Goal: Book appointment/travel/reservation

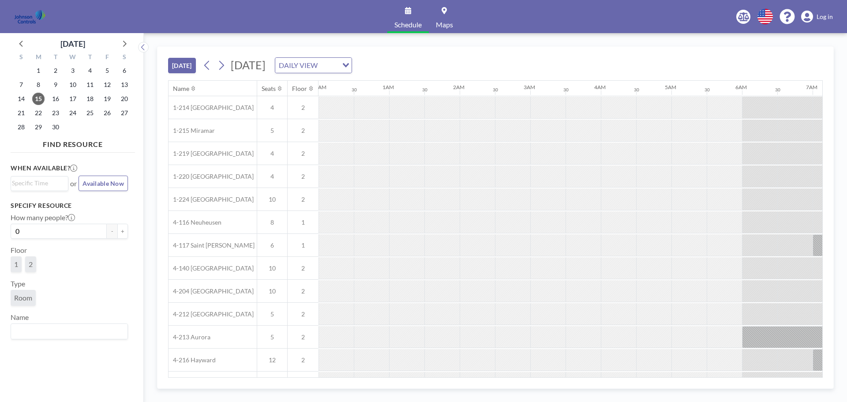
scroll to position [0, 635]
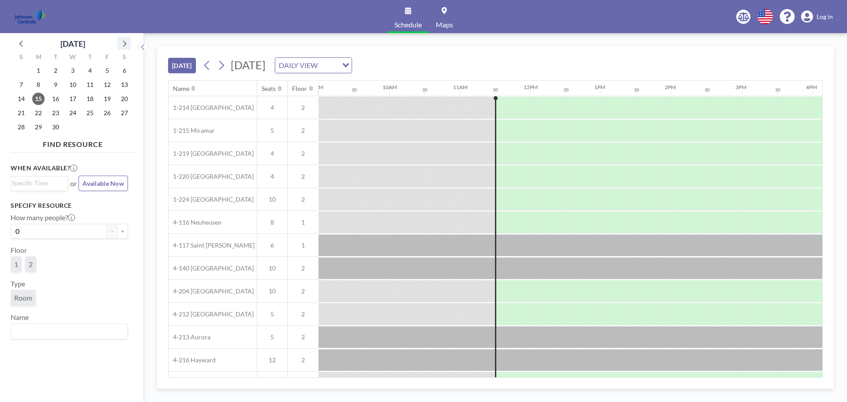
click at [125, 44] on icon at bounding box center [123, 42] width 11 height 11
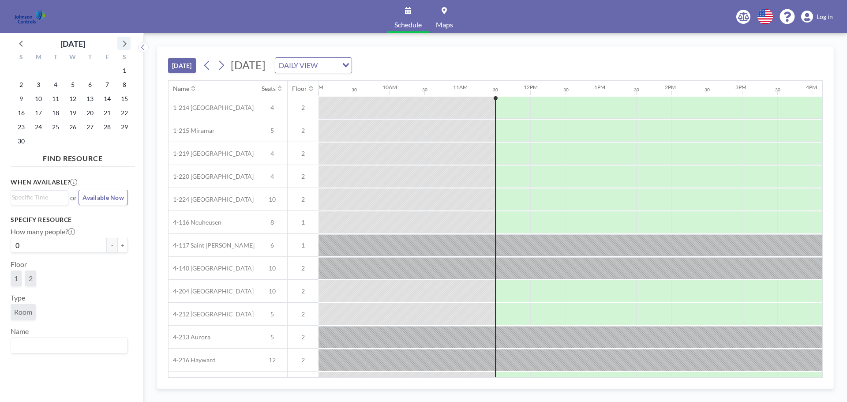
click at [125, 44] on icon at bounding box center [123, 42] width 11 height 11
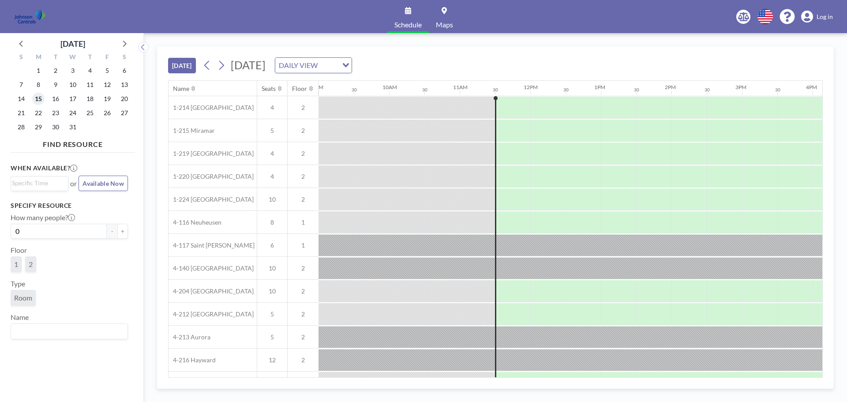
click at [39, 99] on span "15" at bounding box center [38, 99] width 12 height 12
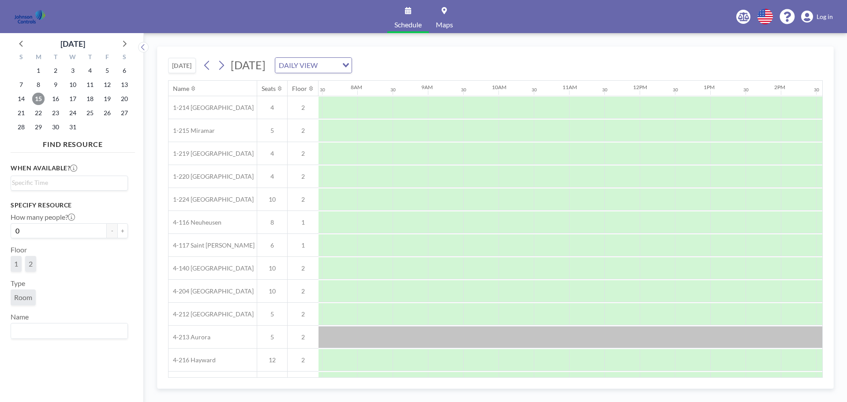
scroll to position [0, 529]
click at [446, 12] on icon at bounding box center [443, 10] width 5 height 7
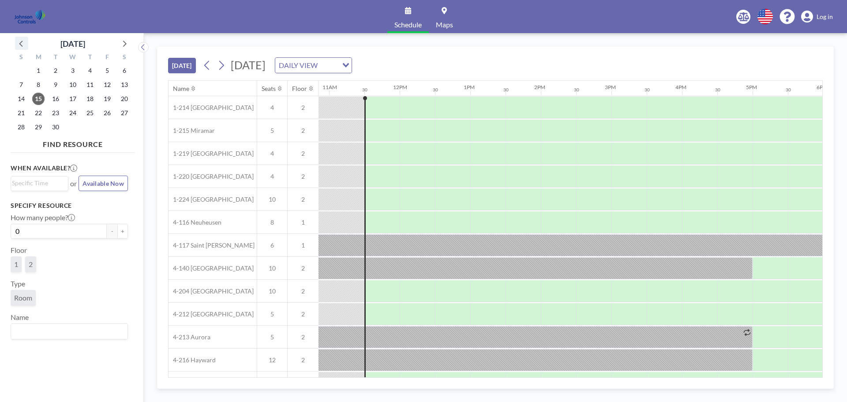
scroll to position [0, 776]
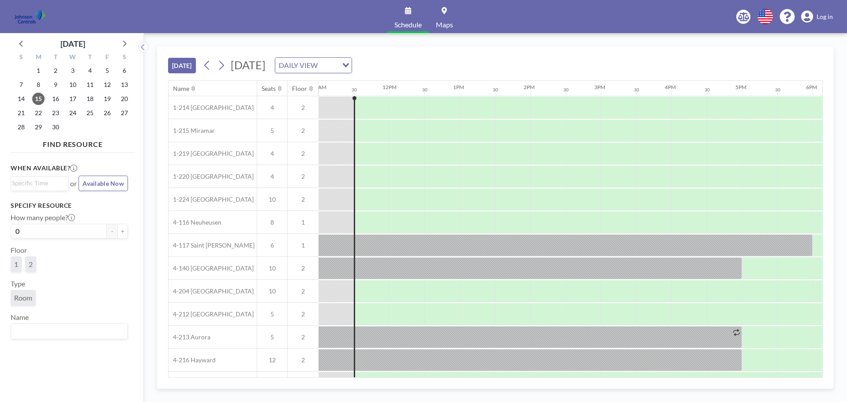
click at [29, 14] on img at bounding box center [29, 17] width 31 height 18
click at [37, 16] on img at bounding box center [29, 17] width 31 height 18
click at [338, 65] on div "DAILY VIEW" at bounding box center [306, 64] width 63 height 13
click at [412, 85] on li "DAILY VIEW" at bounding box center [421, 81] width 75 height 13
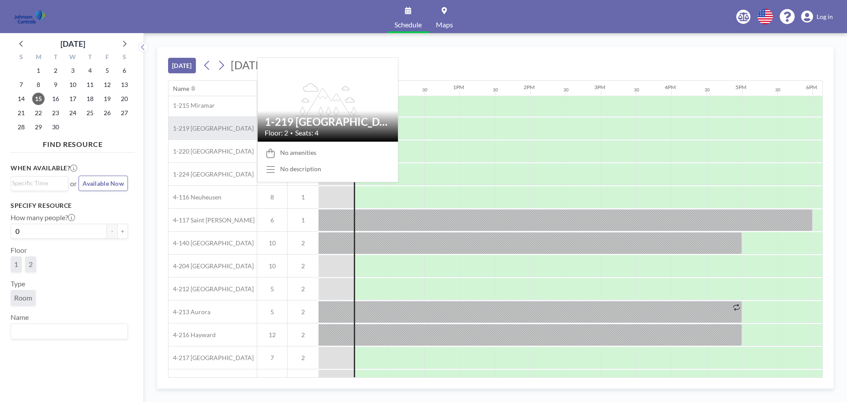
scroll to position [67, 776]
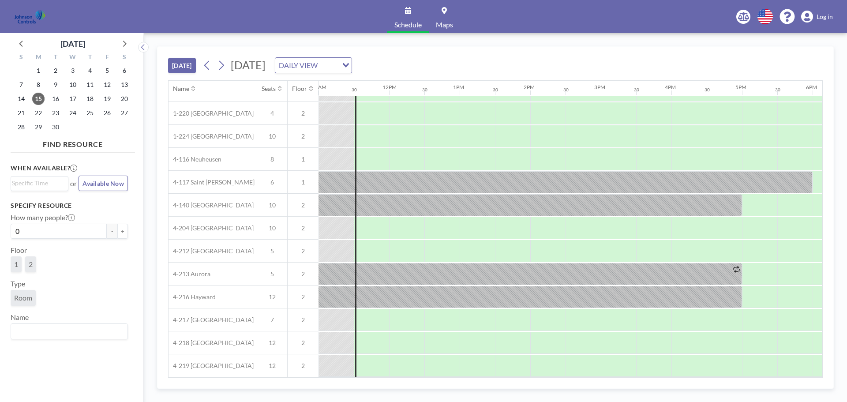
click at [193, 90] on icon at bounding box center [193, 89] width 4 height 6
click at [195, 88] on icon at bounding box center [193, 87] width 4 height 2
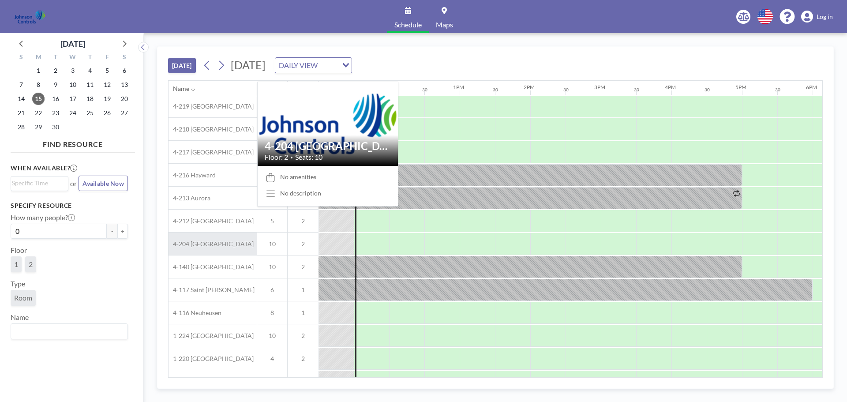
scroll to position [0, 776]
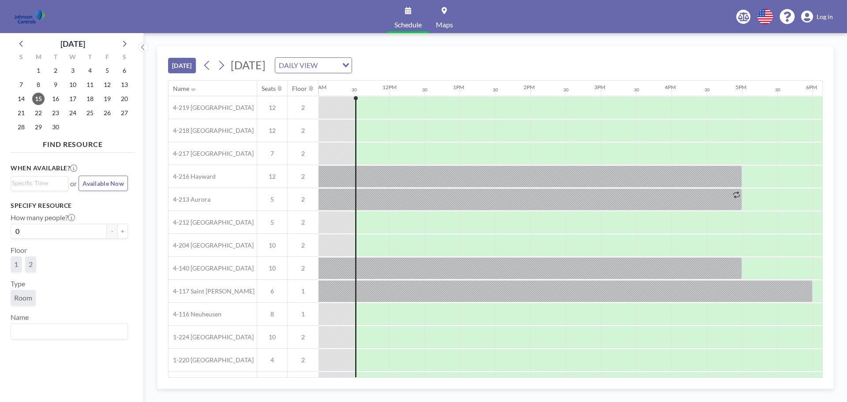
click at [192, 89] on icon at bounding box center [193, 90] width 4 height 2
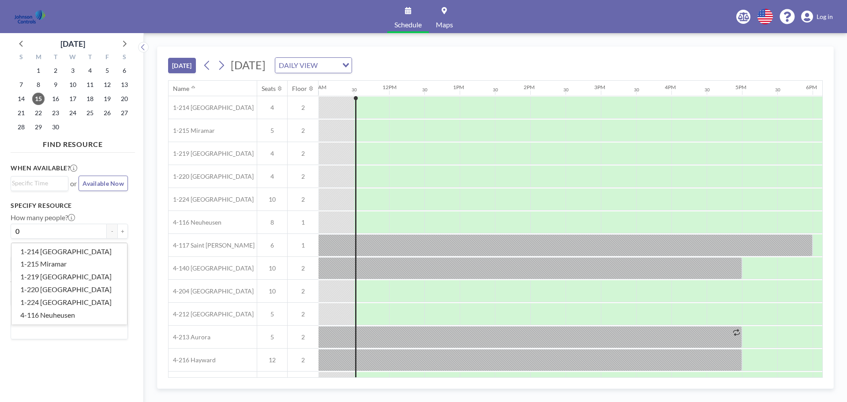
click at [42, 325] on input "Search for option" at bounding box center [67, 330] width 111 height 11
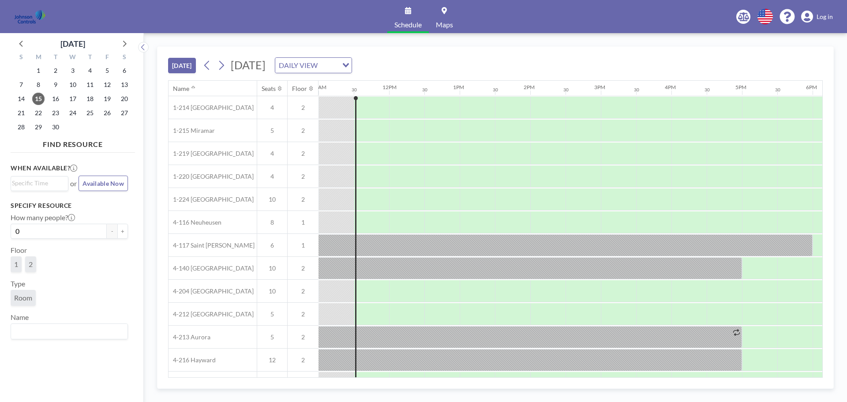
click at [130, 195] on div "When available? Loading... or Available Now Specify resource How many people? 0…" at bounding box center [73, 270] width 124 height 228
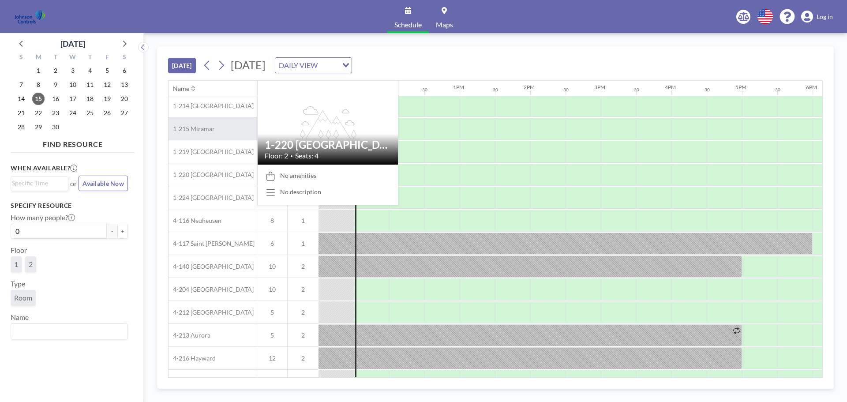
scroll to position [0, 776]
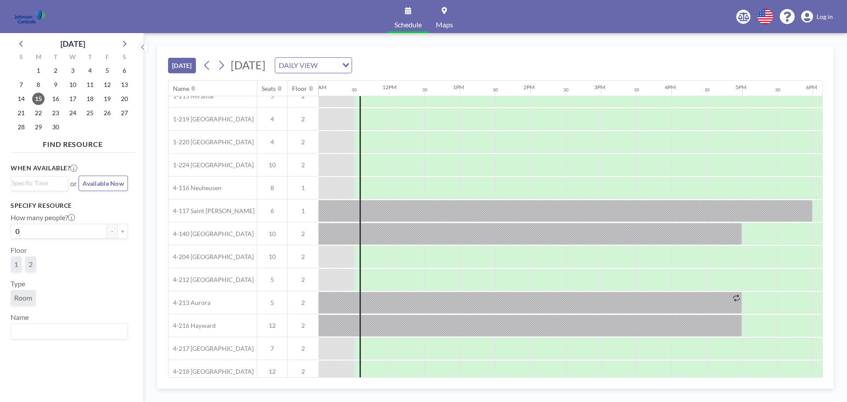
scroll to position [0, 776]
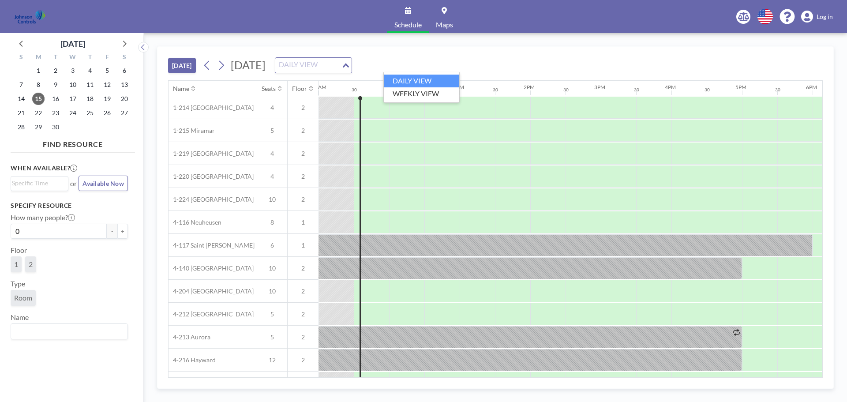
click at [341, 67] on div "DAILY VIEW" at bounding box center [308, 64] width 66 height 13
click at [407, 82] on li "DAILY VIEW" at bounding box center [421, 81] width 75 height 13
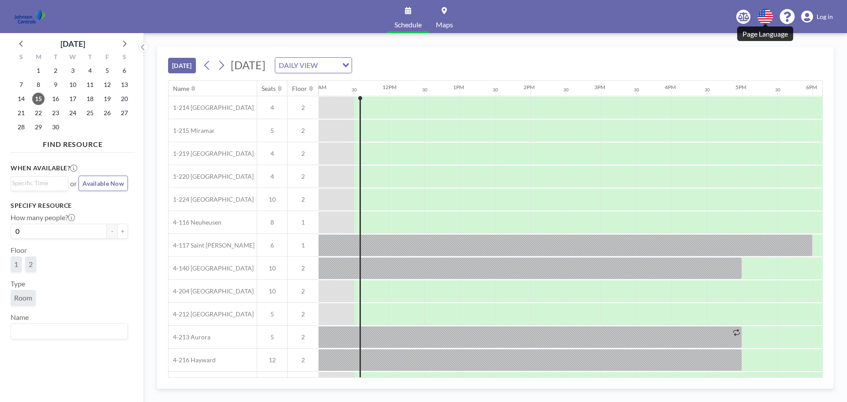
click at [766, 19] on icon at bounding box center [764, 16] width 15 height 15
click at [784, 17] on icon at bounding box center [786, 16] width 15 height 15
click at [128, 41] on icon at bounding box center [123, 42] width 11 height 11
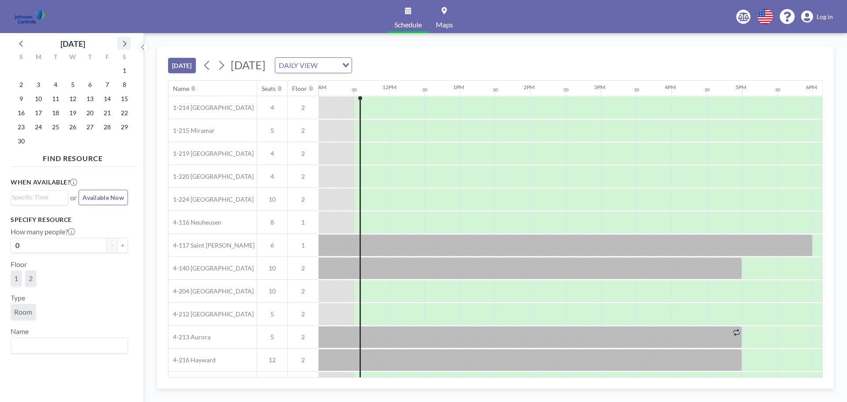
click at [124, 41] on icon at bounding box center [125, 44] width 4 height 6
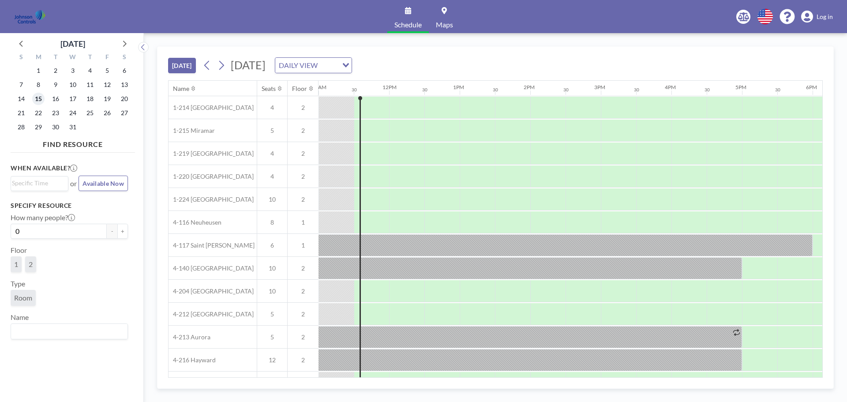
click at [39, 97] on span "15" at bounding box center [38, 99] width 12 height 12
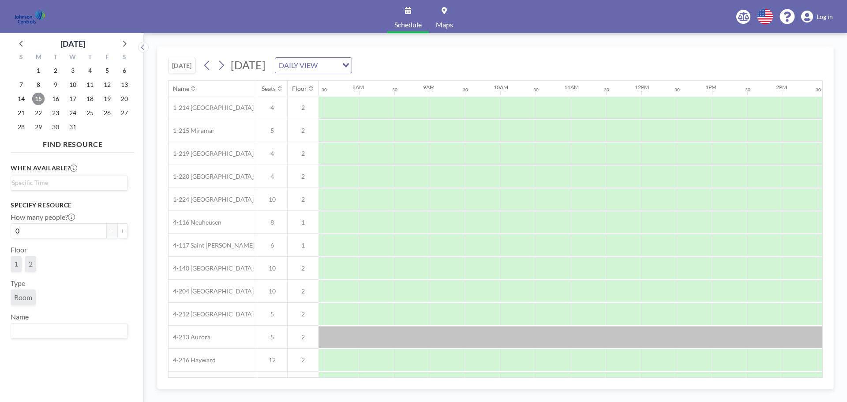
scroll to position [0, 529]
click at [39, 97] on span "15" at bounding box center [38, 99] width 12 height 12
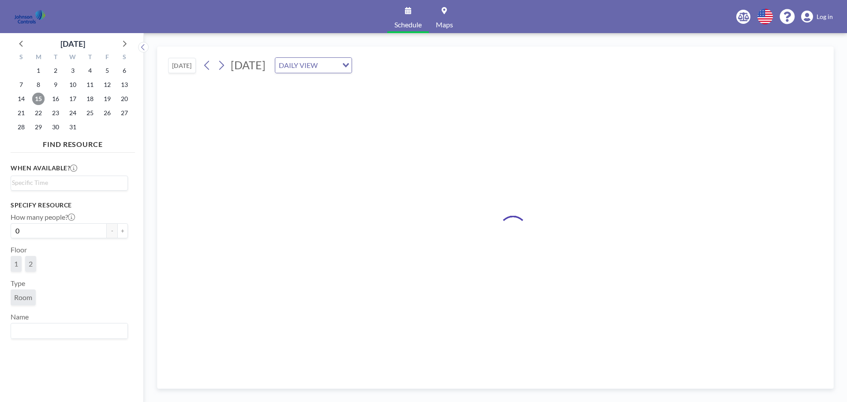
click at [39, 97] on span "15" at bounding box center [38, 99] width 12 height 12
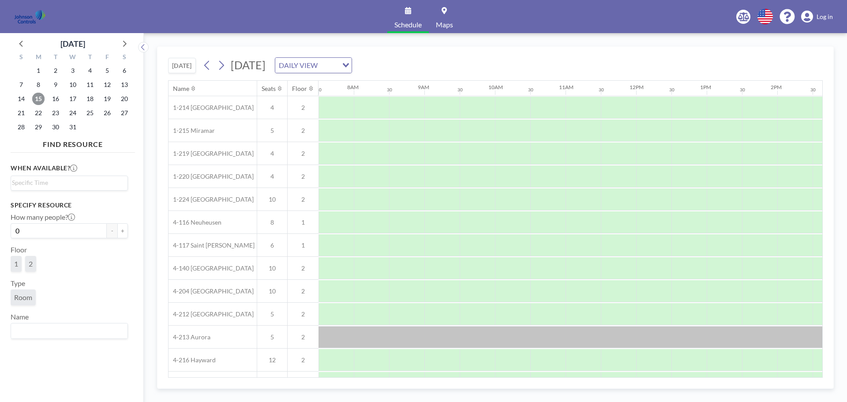
click at [39, 97] on span "15" at bounding box center [38, 99] width 12 height 12
click at [75, 179] on input "Search for option" at bounding box center [67, 183] width 111 height 11
click at [55, 223] on li "7:00 am" at bounding box center [69, 227] width 116 height 14
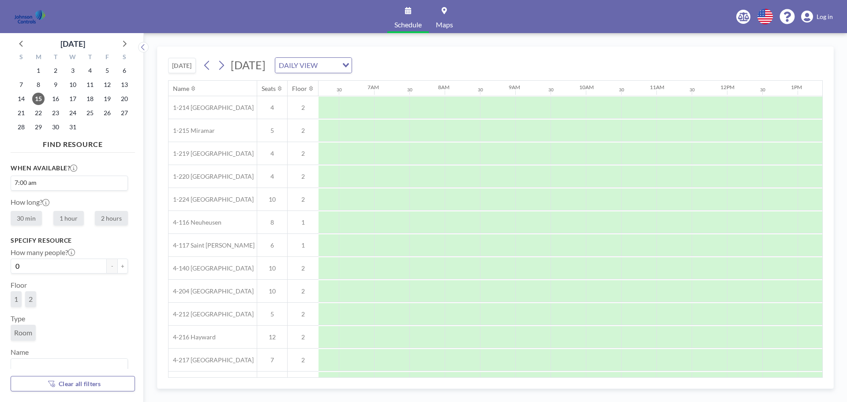
scroll to position [0, 459]
click at [107, 214] on label "2 hours" at bounding box center [111, 218] width 33 height 15
radio input "true"
click at [117, 268] on button "+" at bounding box center [122, 265] width 11 height 15
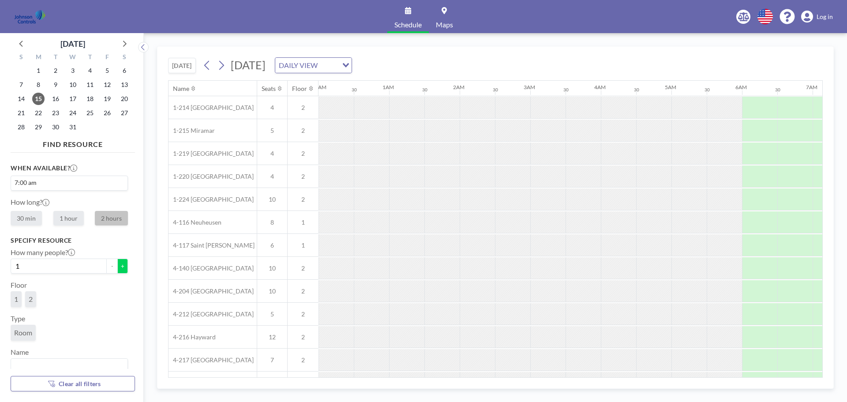
scroll to position [0, 0]
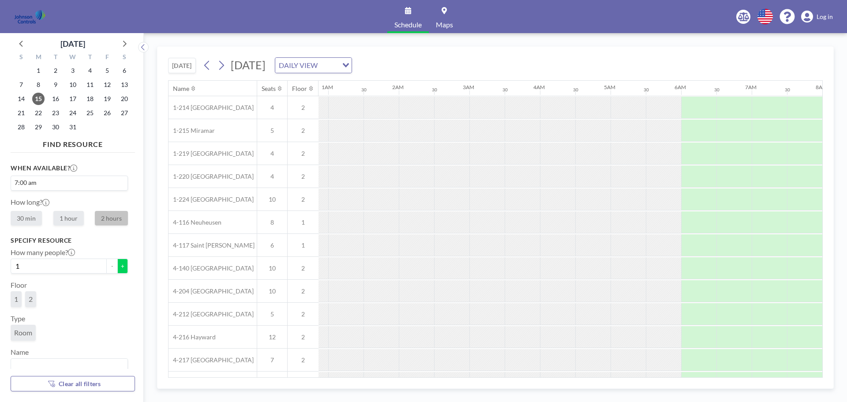
click at [117, 268] on button "+" at bounding box center [122, 265] width 11 height 15
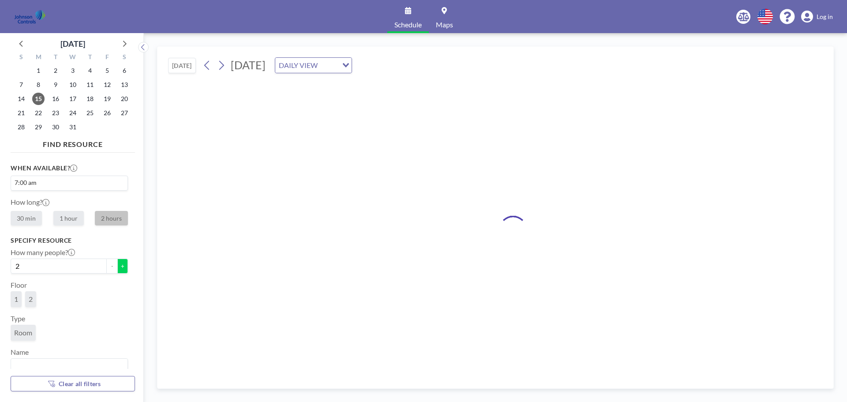
click at [117, 268] on button "+" at bounding box center [122, 265] width 11 height 15
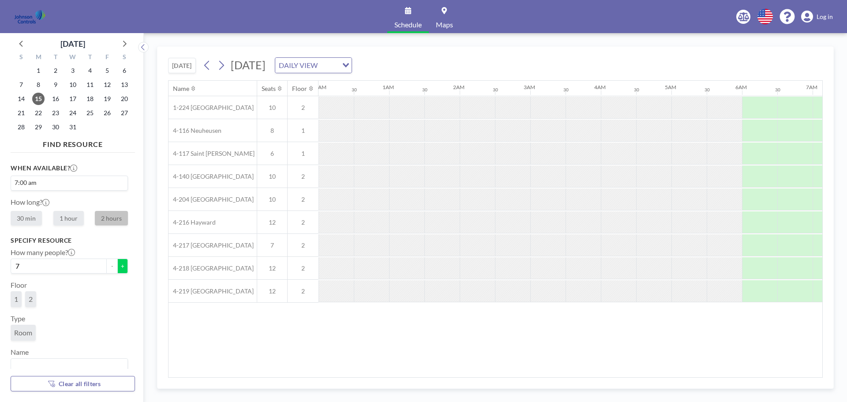
click at [117, 268] on button "+" at bounding box center [122, 265] width 11 height 15
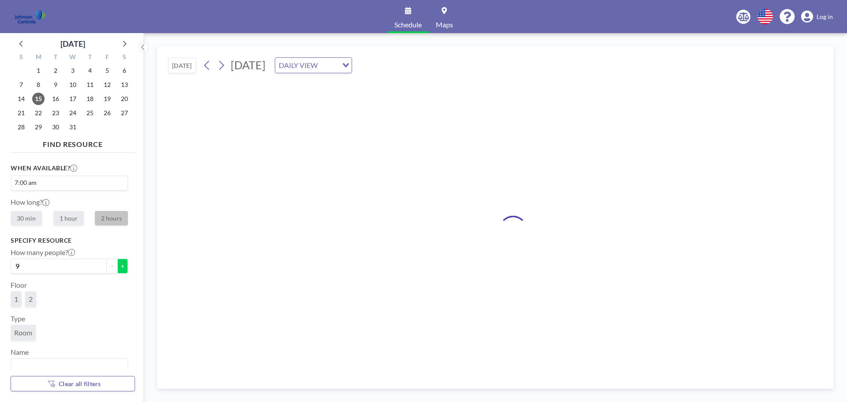
click at [117, 268] on button "+" at bounding box center [122, 265] width 11 height 15
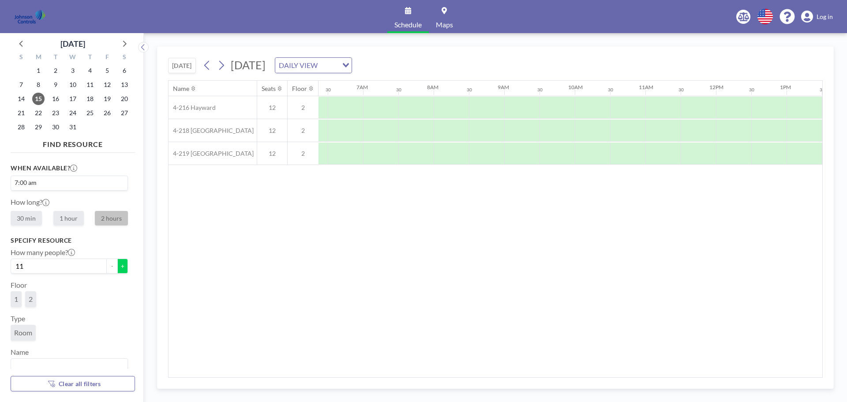
scroll to position [0, 459]
click at [117, 268] on button "+" at bounding box center [122, 265] width 11 height 15
click at [17, 299] on span "1" at bounding box center [16, 299] width 4 height 9
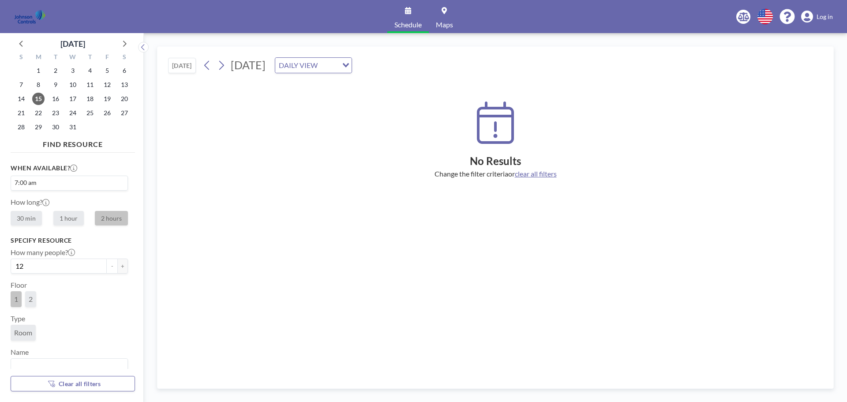
scroll to position [9, 0]
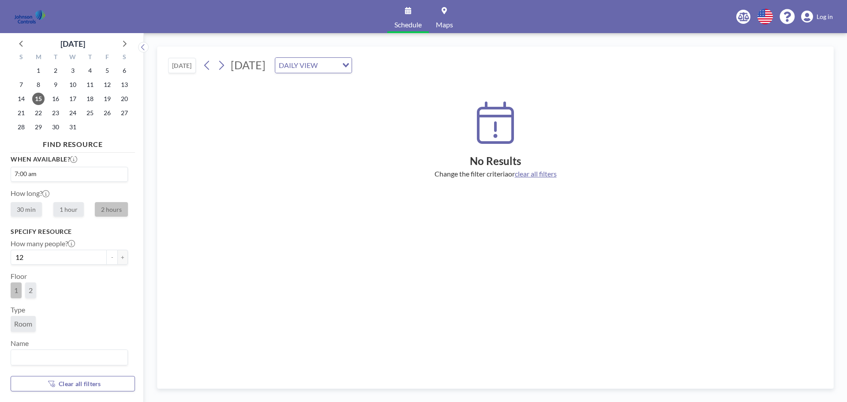
click at [29, 322] on span "Room" at bounding box center [23, 323] width 18 height 9
click at [26, 359] on input "Search for option" at bounding box center [67, 357] width 111 height 11
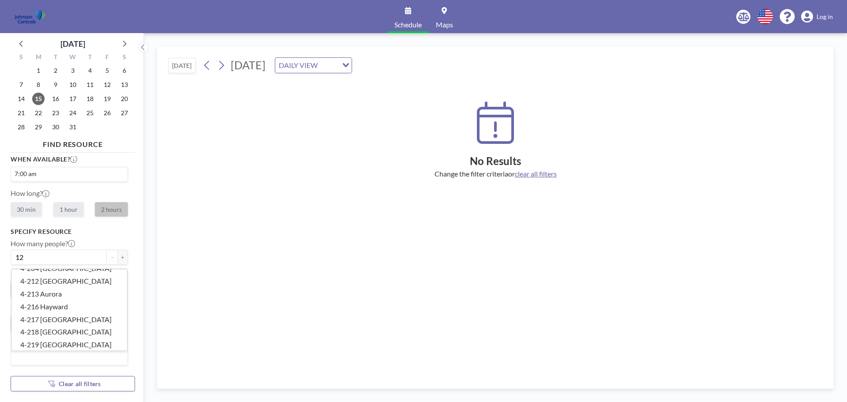
scroll to position [114, 0]
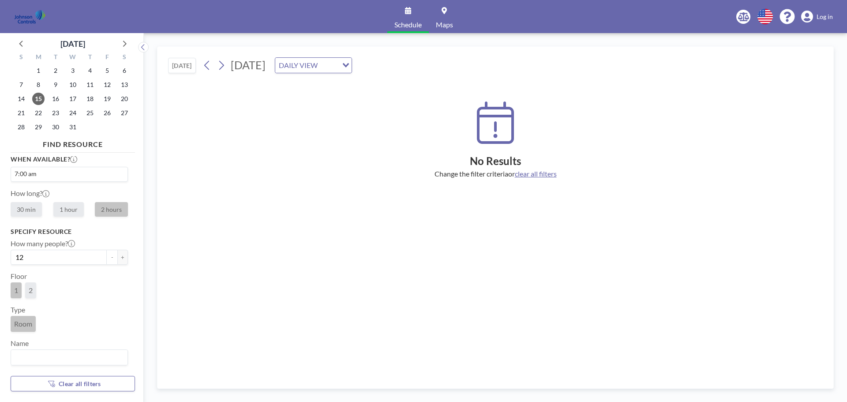
click at [534, 173] on span "clear all filters" at bounding box center [536, 173] width 42 height 8
type input "0"
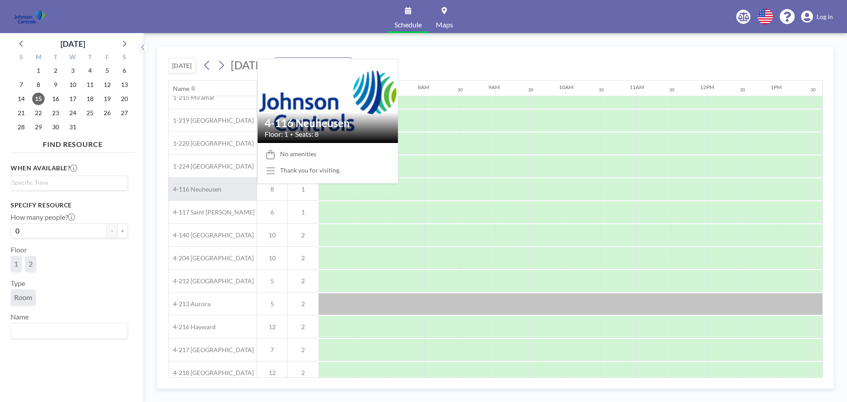
scroll to position [0, 459]
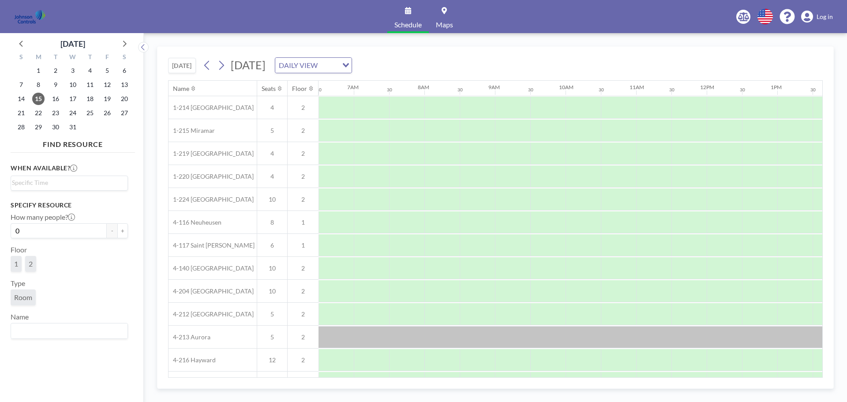
click at [440, 16] on link "Maps" at bounding box center [444, 16] width 31 height 33
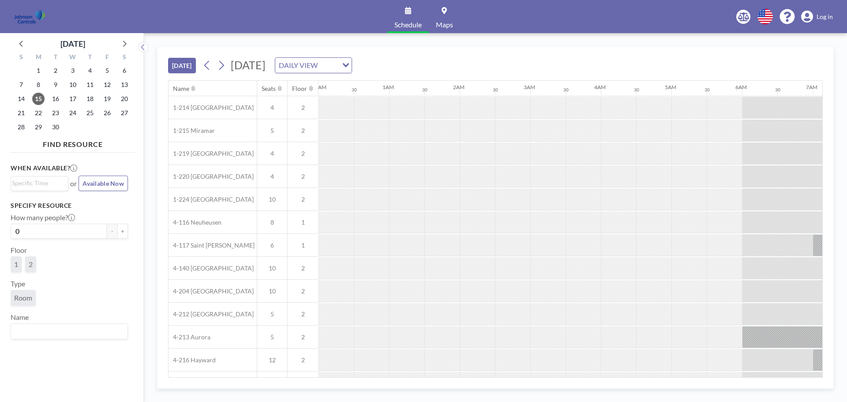
scroll to position [0, 600]
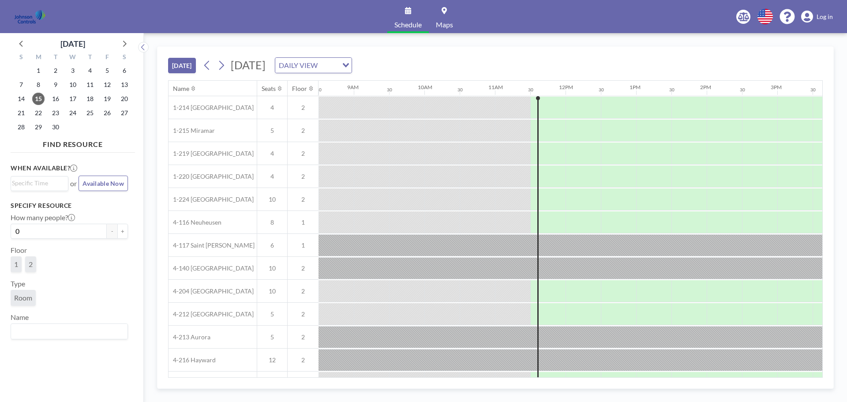
click at [32, 13] on img at bounding box center [29, 17] width 31 height 18
